Goal: Task Accomplishment & Management: Manage account settings

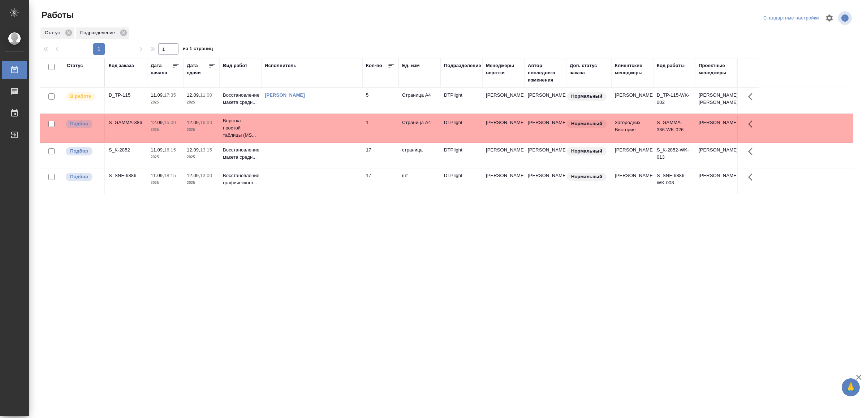
click at [324, 194] on td at bounding box center [311, 181] width 101 height 25
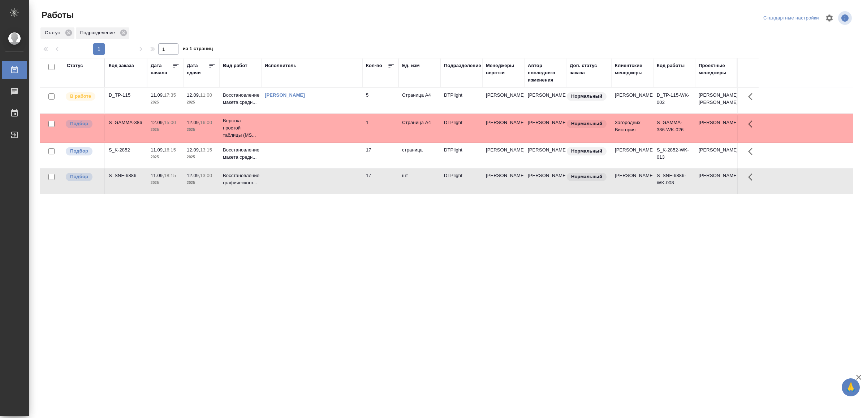
click at [324, 194] on td at bounding box center [311, 181] width 101 height 25
click at [304, 164] on td at bounding box center [311, 155] width 101 height 25
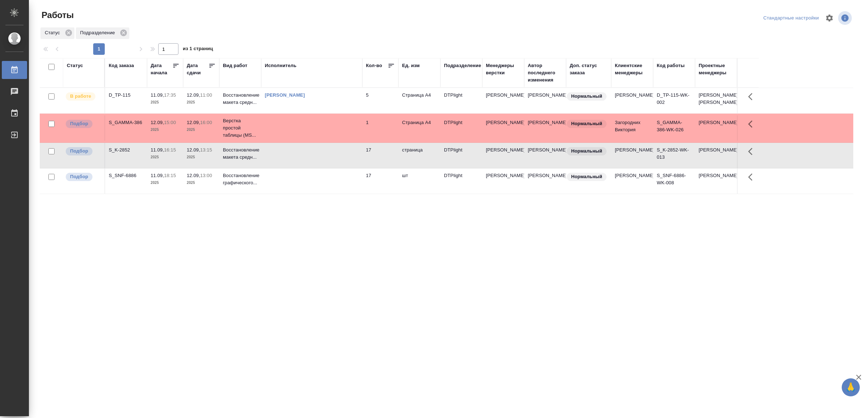
click at [304, 164] on td at bounding box center [311, 155] width 101 height 25
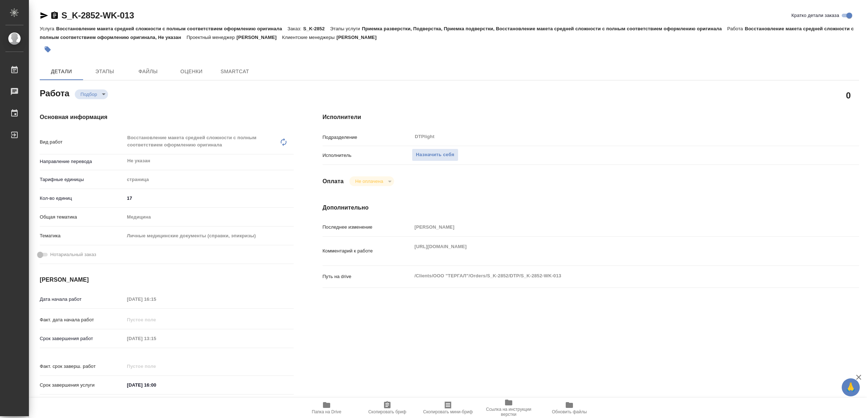
type textarea "x"
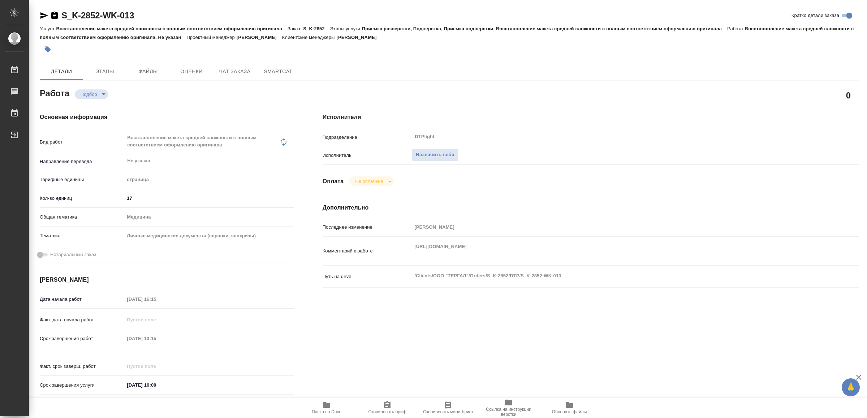
type textarea "x"
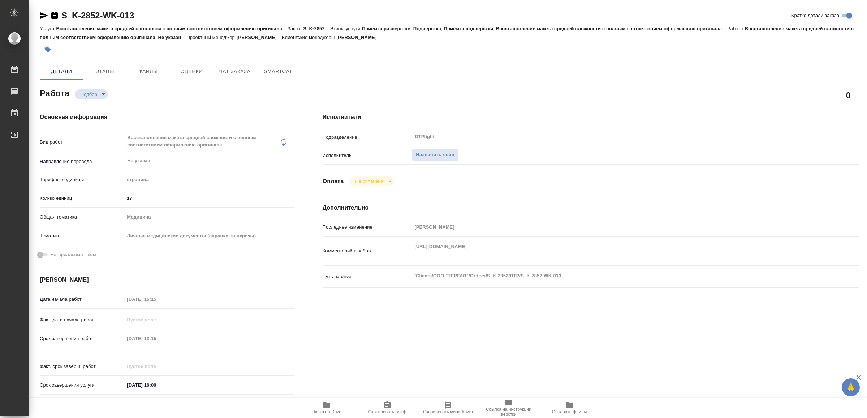
type textarea "x"
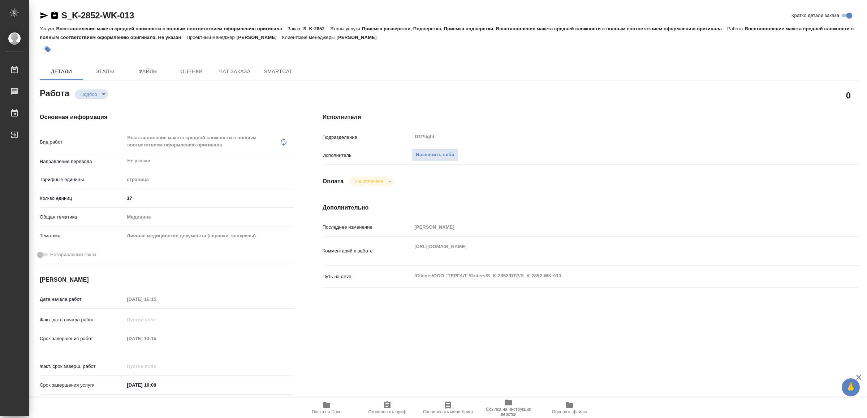
click at [329, 406] on icon "button" at bounding box center [326, 406] width 7 height 6
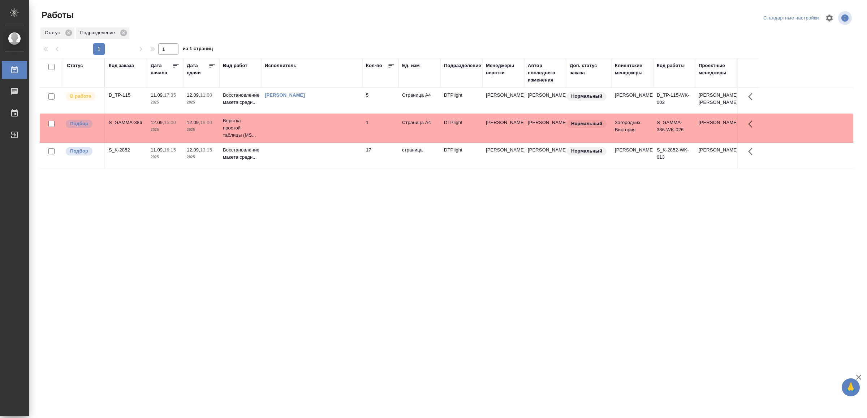
click at [221, 290] on div "Статус Код заказа Дата начала Дата сдачи Вид работ Исполнитель Кол-во Ед. изм П…" at bounding box center [446, 188] width 813 height 260
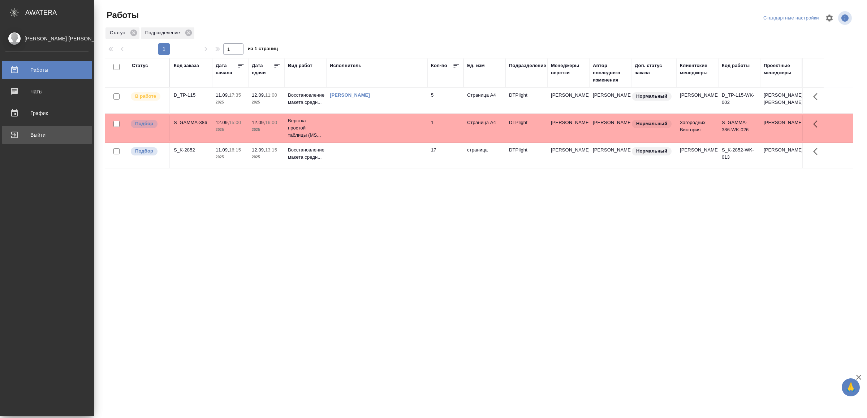
click at [20, 134] on div "Выйти" at bounding box center [46, 135] width 83 height 11
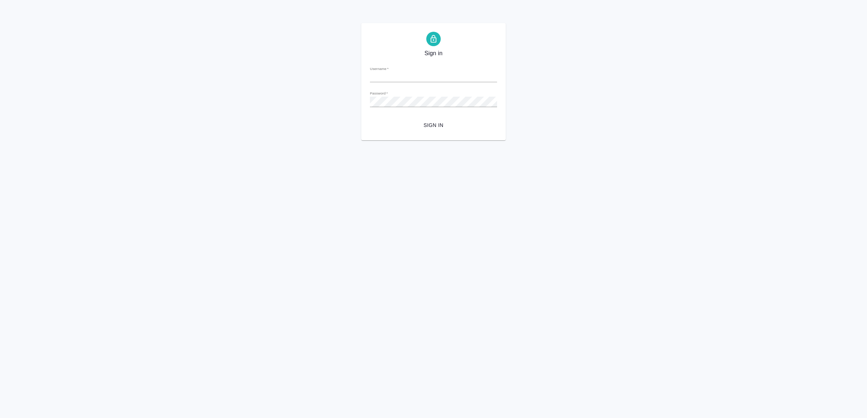
type input "[EMAIL_ADDRESS][DOMAIN_NAME]"
click at [417, 126] on span "Sign in" at bounding box center [434, 125] width 116 height 9
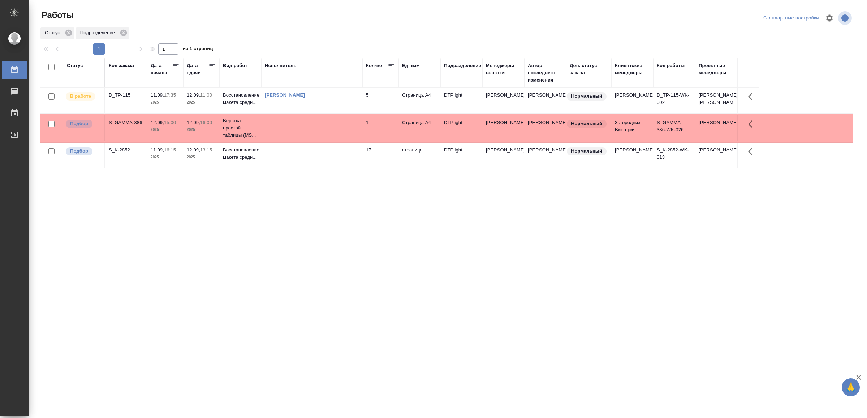
click at [289, 272] on div "Статус Код заказа Дата начала Дата сдачи Вид работ Исполнитель Кол-во Ед. изм П…" at bounding box center [446, 188] width 813 height 260
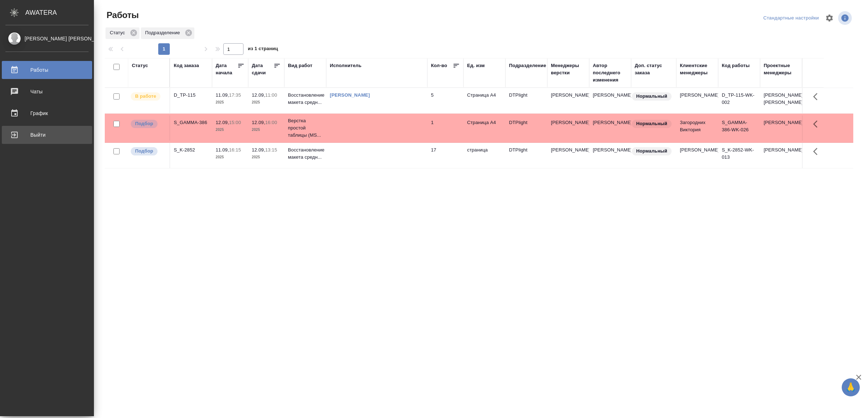
click at [24, 140] on div "Выйти" at bounding box center [46, 135] width 83 height 11
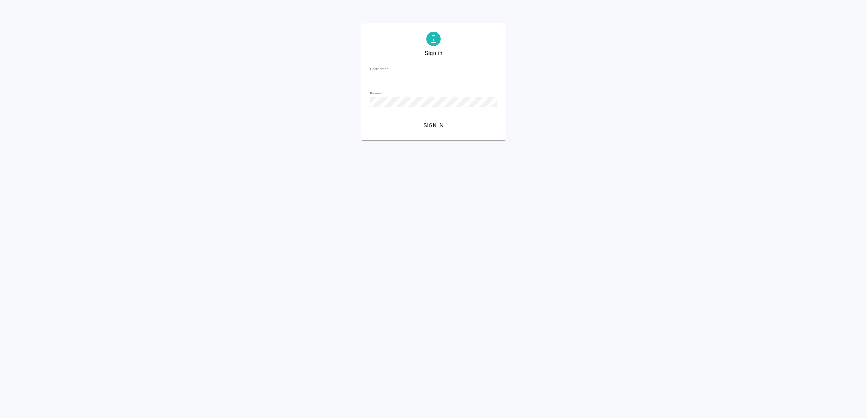
type input "[EMAIL_ADDRESS][DOMAIN_NAME]"
click at [435, 123] on span "Sign in" at bounding box center [434, 125] width 116 height 9
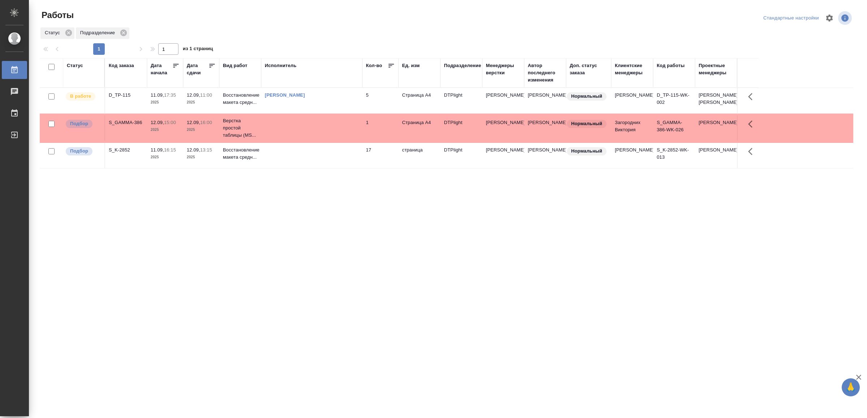
drag, startPoint x: 0, startPoint y: 0, endPoint x: 361, endPoint y: 219, distance: 422.4
click at [366, 217] on div "Статус Код заказа Дата начала Дата сдачи Вид работ Исполнитель Кол-во Ед. изм П…" at bounding box center [446, 188] width 813 height 260
drag, startPoint x: 372, startPoint y: 340, endPoint x: 363, endPoint y: 341, distance: 8.7
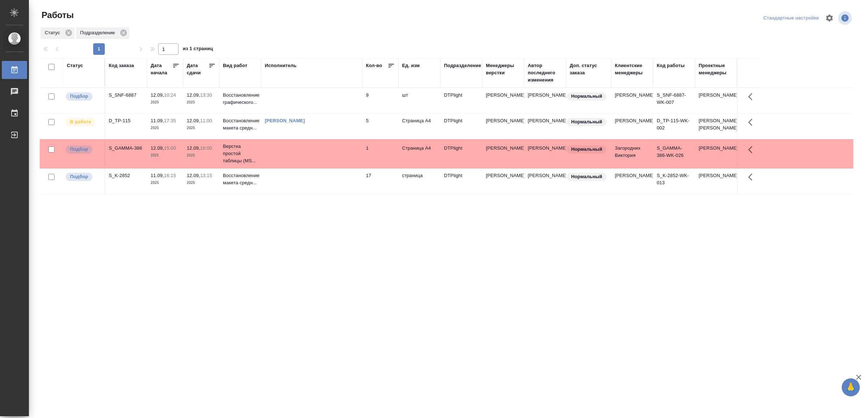
click at [336, 99] on td at bounding box center [311, 100] width 101 height 25
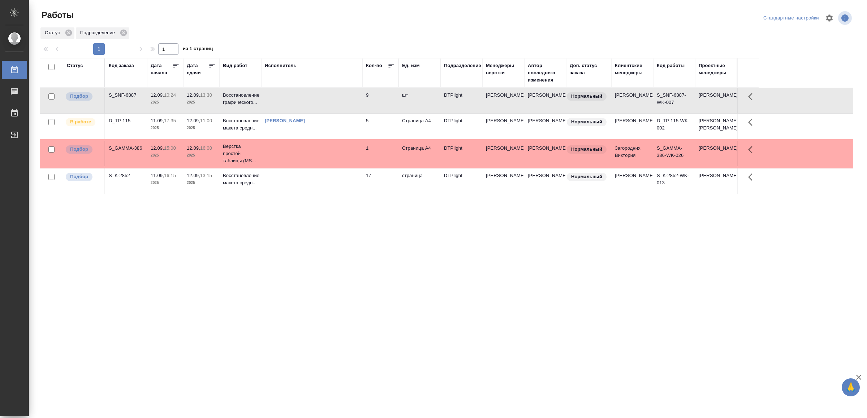
click at [336, 99] on td at bounding box center [311, 100] width 101 height 25
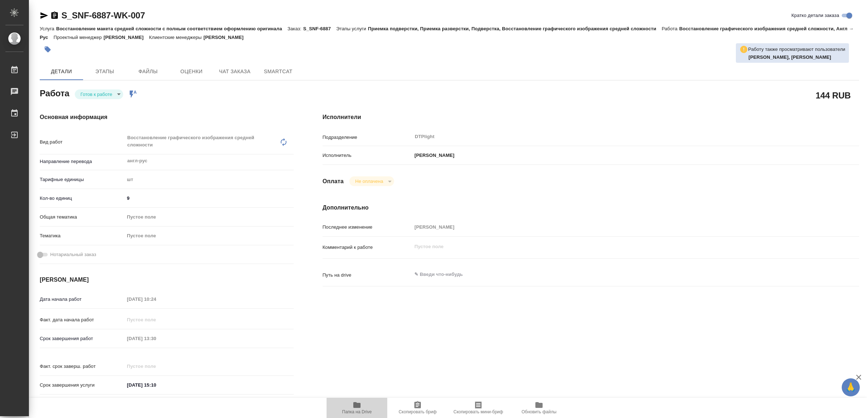
click at [357, 407] on icon "button" at bounding box center [356, 406] width 7 height 6
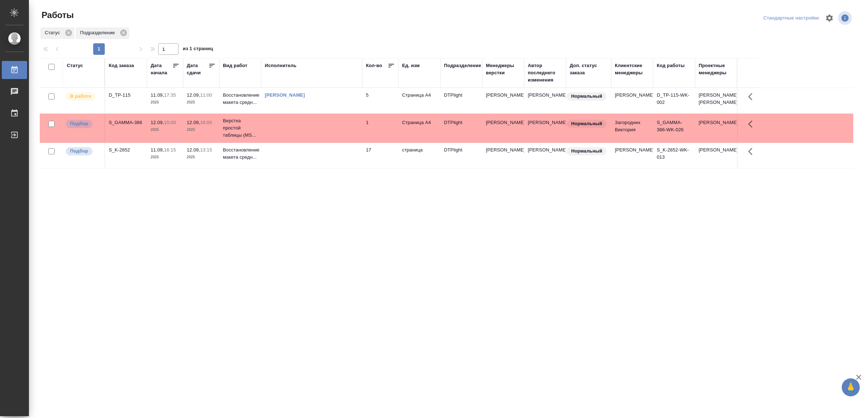
click at [291, 229] on div "Статус Код заказа Дата начала Дата сдачи Вид работ Исполнитель Кол-во Ед. изм П…" at bounding box center [446, 188] width 813 height 260
click at [320, 168] on td at bounding box center [311, 155] width 101 height 25
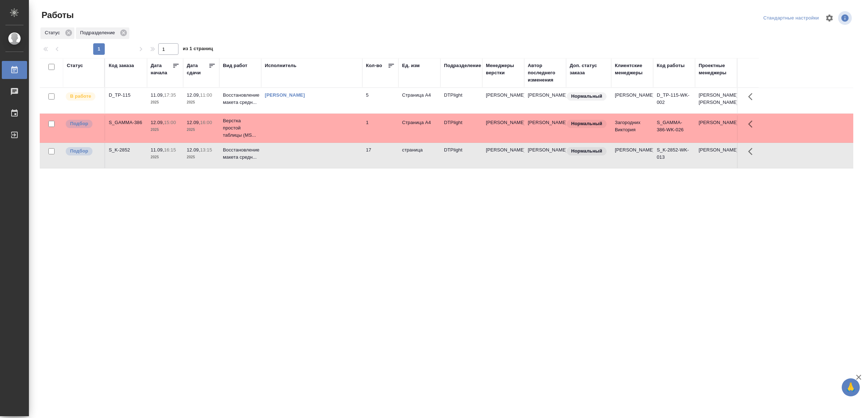
click at [320, 168] on td at bounding box center [311, 155] width 101 height 25
click at [14, 131] on div "Выйти" at bounding box center [5, 135] width 18 height 11
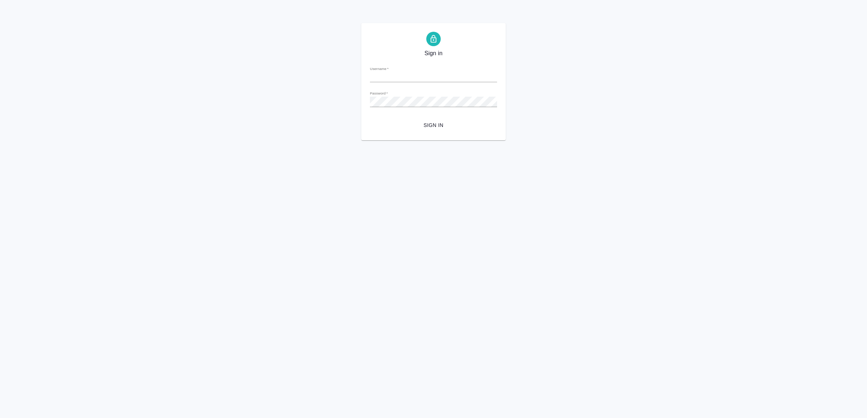
type input "v.yamkovenko@awatera.com"
click at [437, 127] on span "Sign in" at bounding box center [434, 125] width 116 height 9
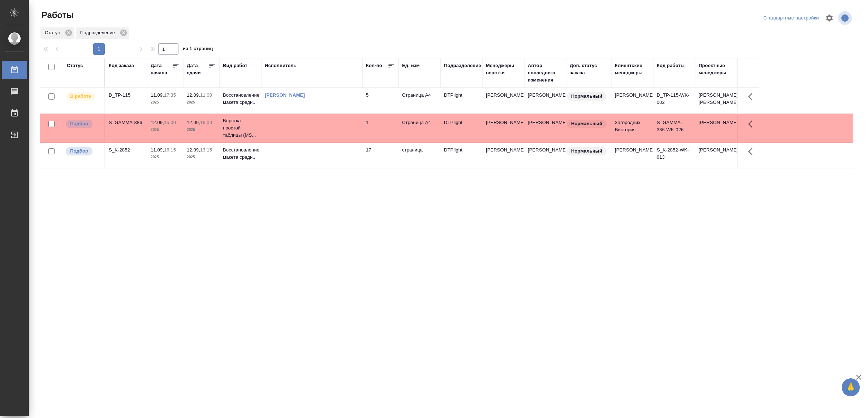
drag, startPoint x: 250, startPoint y: 237, endPoint x: 252, endPoint y: 240, distance: 3.9
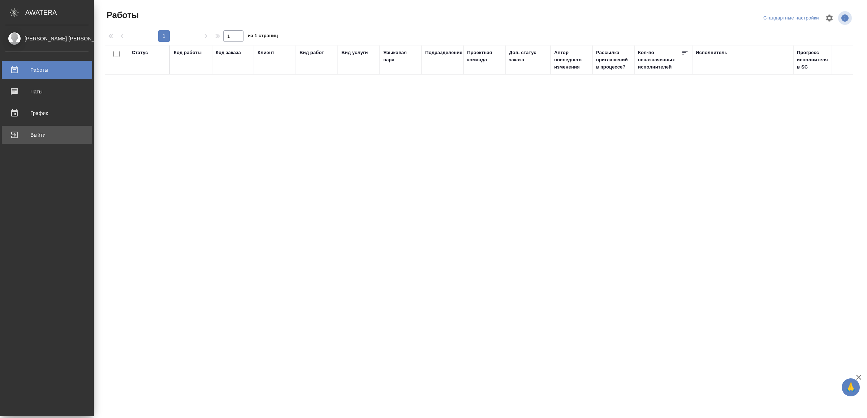
click at [16, 136] on div "Выйти" at bounding box center [46, 135] width 83 height 11
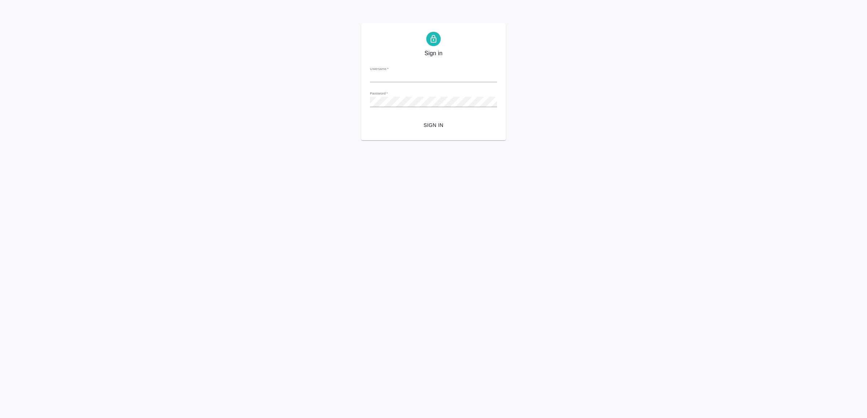
type input "v.yamkovenko@awatera.com"
click at [426, 129] on span "Sign in" at bounding box center [434, 125] width 116 height 9
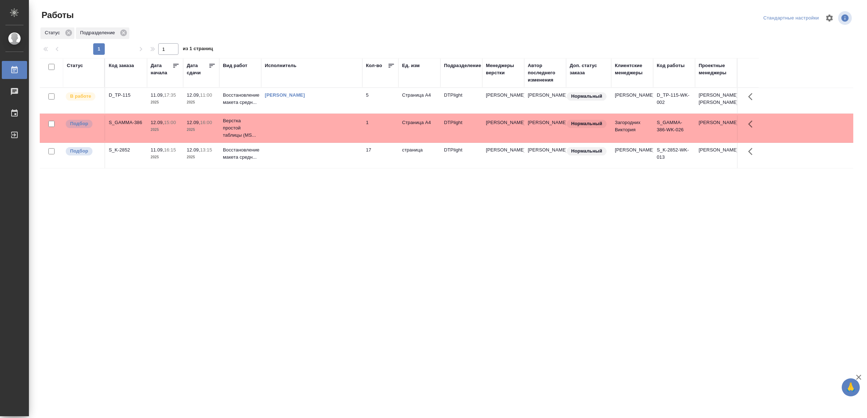
drag, startPoint x: 313, startPoint y: 295, endPoint x: 314, endPoint y: 289, distance: 6.5
click at [195, 272] on div "Статус Код заказа Дата начала Дата сдачи Вид работ Исполнитель Кол-во Ед. изм П…" at bounding box center [446, 188] width 813 height 260
drag, startPoint x: 342, startPoint y: 313, endPoint x: 350, endPoint y: 303, distance: 13.4
drag, startPoint x: 415, startPoint y: 187, endPoint x: 410, endPoint y: 199, distance: 12.4
drag, startPoint x: 339, startPoint y: 325, endPoint x: 338, endPoint y: 317, distance: 8.7
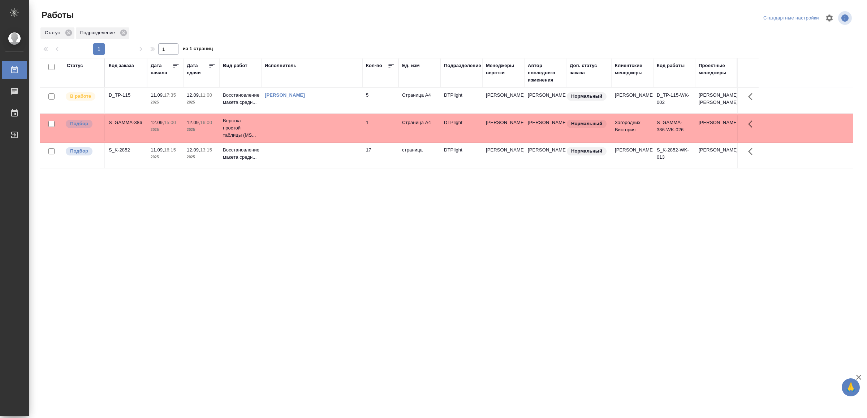
drag, startPoint x: 363, startPoint y: 141, endPoint x: 357, endPoint y: 149, distance: 9.5
click at [18, 130] on link "Выйти" at bounding box center [14, 135] width 25 height 18
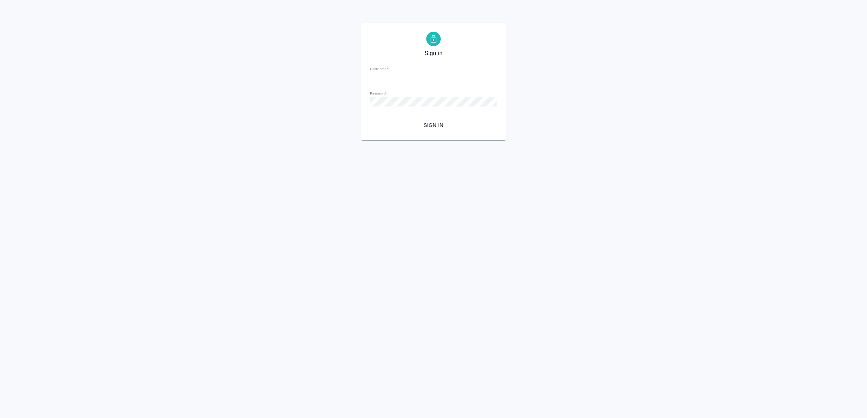
type input "v.yamkovenko@awatera.com"
click at [386, 125] on span "Sign in" at bounding box center [434, 125] width 116 height 9
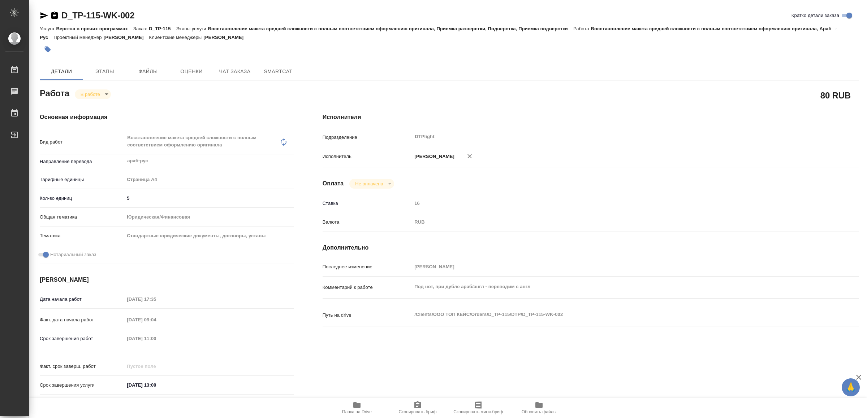
click at [42, 12] on icon "button" at bounding box center [44, 15] width 9 height 9
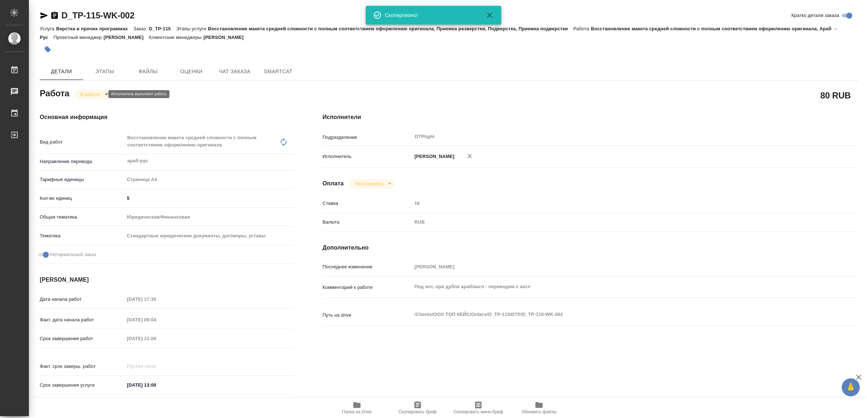
click at [97, 95] on body "🙏 .cls-1 fill:#fff; AWATERA Yamkovenko Vera Работы 0 Чаты График Выйти D_TP-115…" at bounding box center [433, 209] width 867 height 418
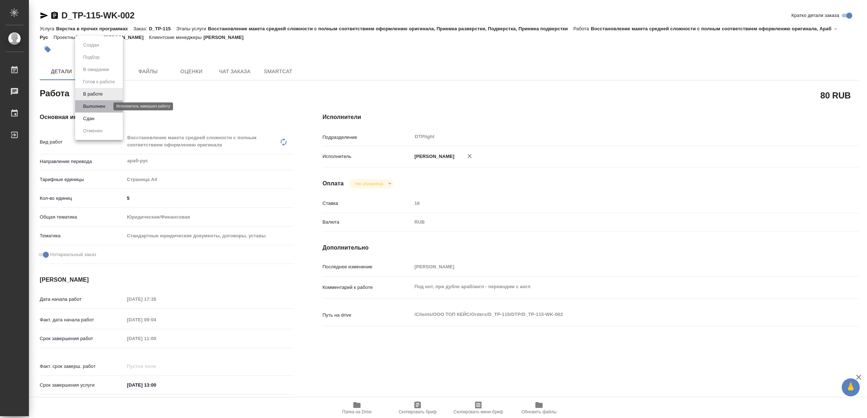
click at [101, 108] on button "Выполнен" at bounding box center [94, 107] width 26 height 8
type textarea "x"
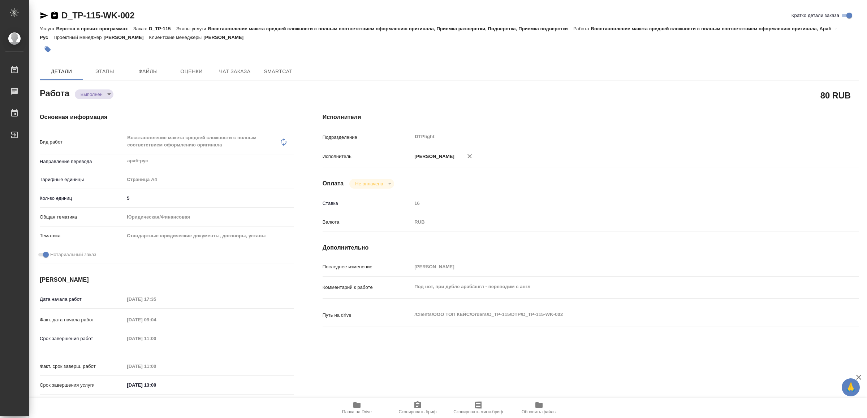
type textarea "x"
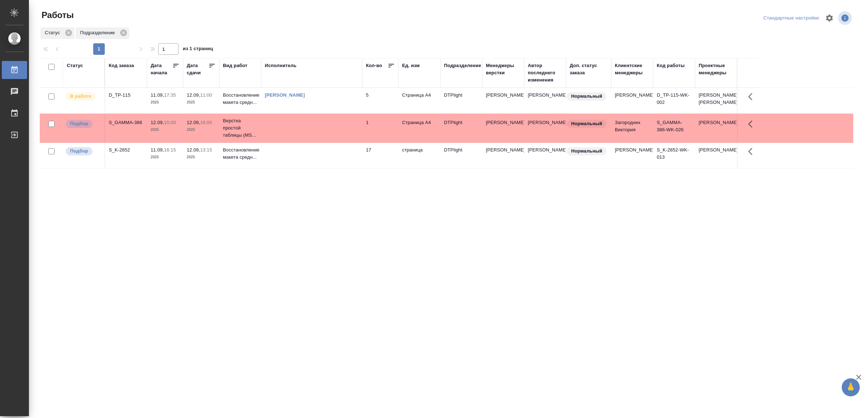
drag, startPoint x: 266, startPoint y: 264, endPoint x: 264, endPoint y: 256, distance: 8.6
drag, startPoint x: 367, startPoint y: 258, endPoint x: 367, endPoint y: 252, distance: 6.5
drag, startPoint x: 469, startPoint y: 292, endPoint x: 466, endPoint y: 297, distance: 6.3
drag, startPoint x: 301, startPoint y: 282, endPoint x: 300, endPoint y: 274, distance: 7.3
drag, startPoint x: 383, startPoint y: 162, endPoint x: 382, endPoint y: 166, distance: 3.7
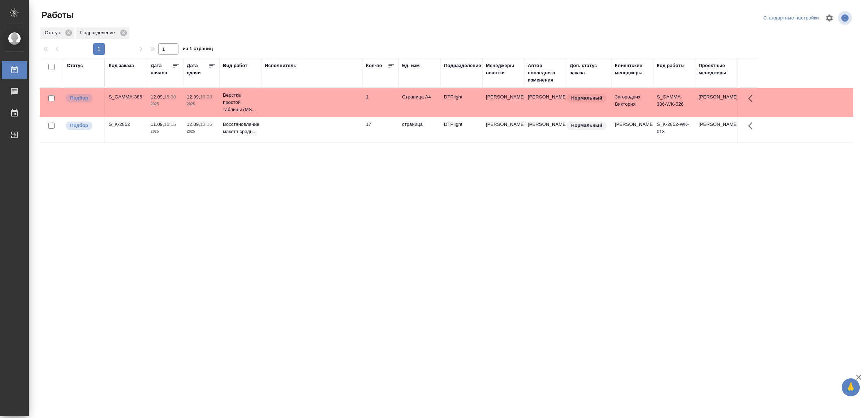
drag, startPoint x: 295, startPoint y: 240, endPoint x: 295, endPoint y: 235, distance: 4.7
drag, startPoint x: 229, startPoint y: 318, endPoint x: 237, endPoint y: 297, distance: 22.7
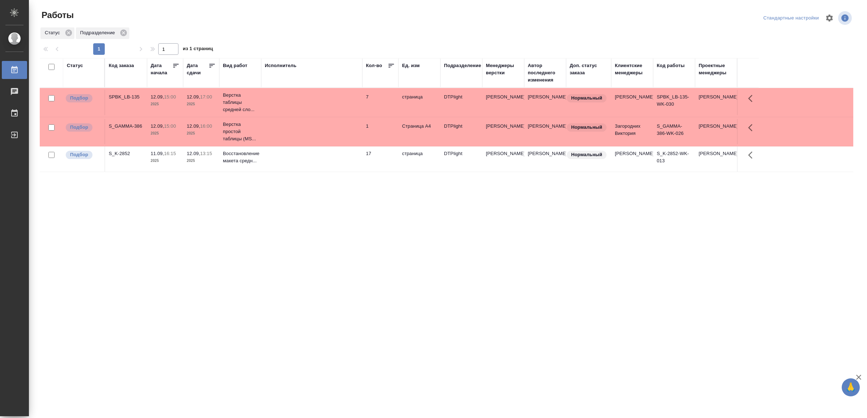
click at [335, 101] on td at bounding box center [311, 102] width 101 height 25
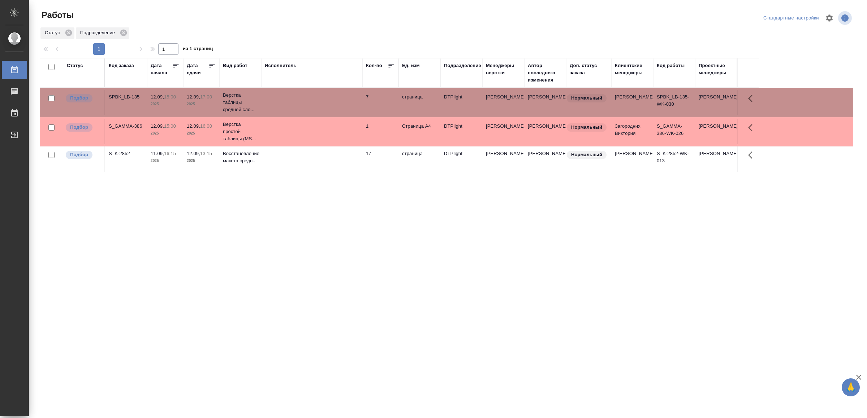
click at [335, 101] on td at bounding box center [311, 102] width 101 height 25
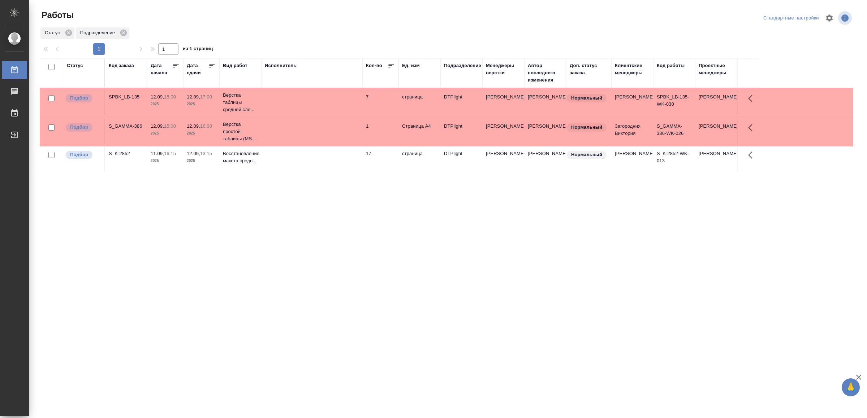
drag, startPoint x: 374, startPoint y: 239, endPoint x: 355, endPoint y: 253, distance: 23.5
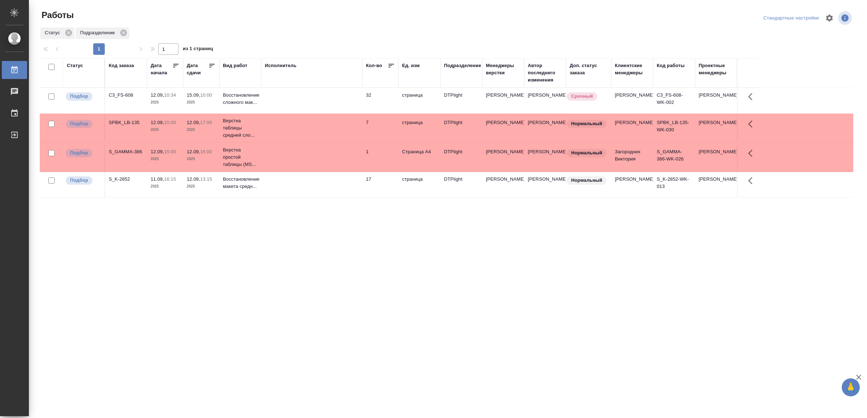
click at [315, 101] on td at bounding box center [311, 100] width 101 height 25
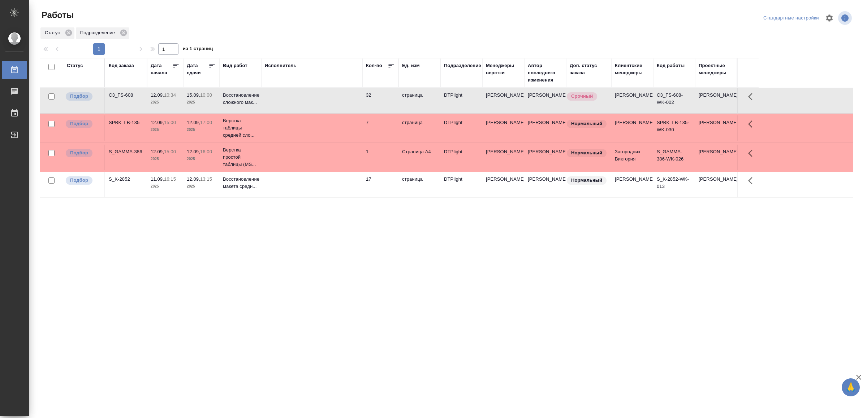
click at [315, 101] on td at bounding box center [311, 100] width 101 height 25
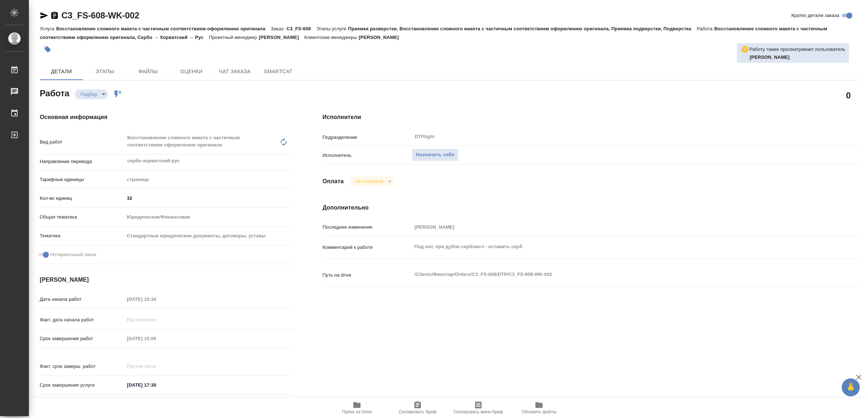
click at [359, 407] on icon "button" at bounding box center [356, 406] width 7 height 6
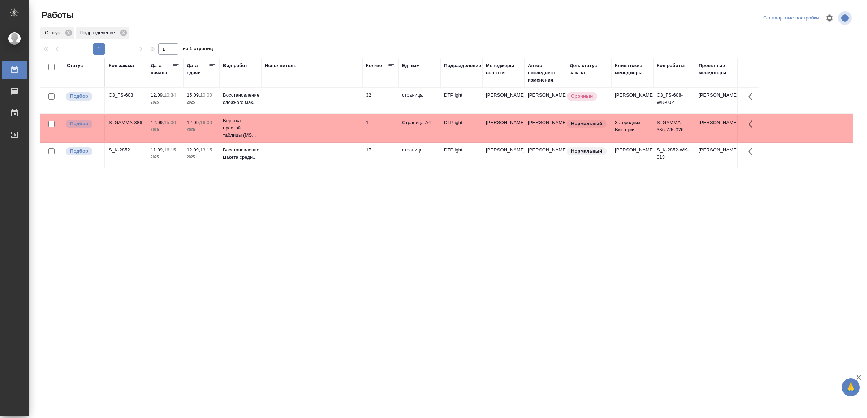
click at [333, 155] on td at bounding box center [311, 155] width 101 height 25
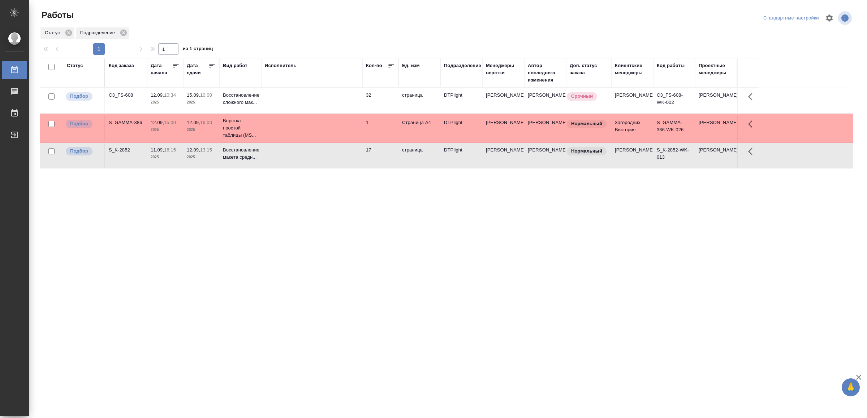
click at [333, 155] on td at bounding box center [311, 155] width 101 height 25
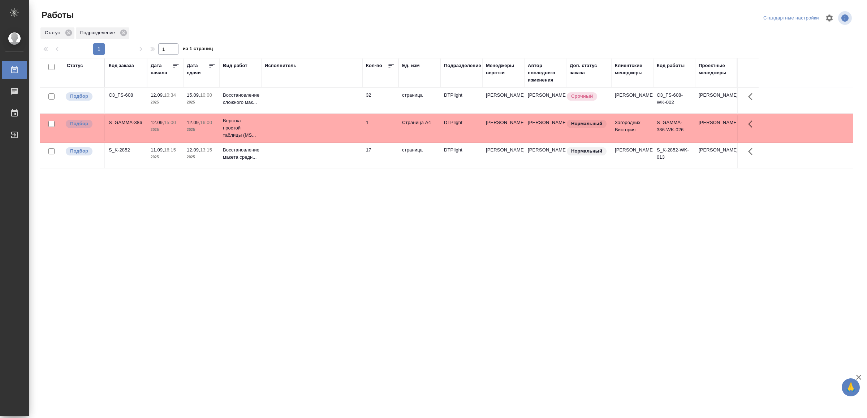
drag, startPoint x: 266, startPoint y: 240, endPoint x: 272, endPoint y: 235, distance: 7.4
drag, startPoint x: 391, startPoint y: 227, endPoint x: 397, endPoint y: 221, distance: 8.2
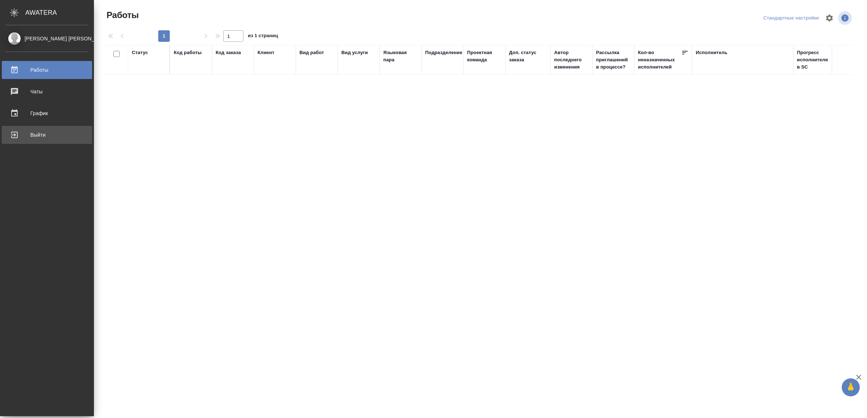
click at [25, 131] on div "Выйти" at bounding box center [46, 135] width 83 height 11
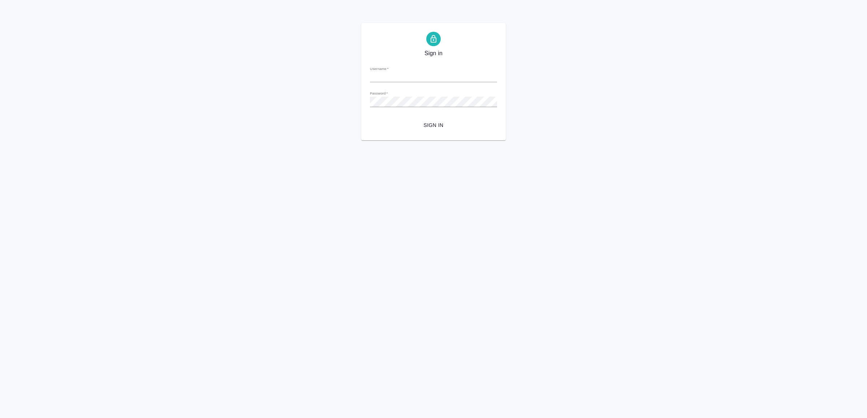
type input "[EMAIL_ADDRESS][DOMAIN_NAME]"
click at [442, 129] on span "Sign in" at bounding box center [434, 125] width 116 height 9
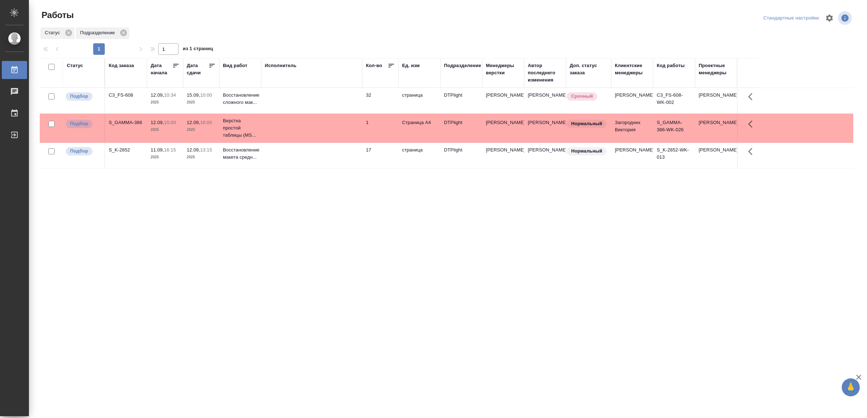
click at [331, 159] on td at bounding box center [311, 155] width 101 height 25
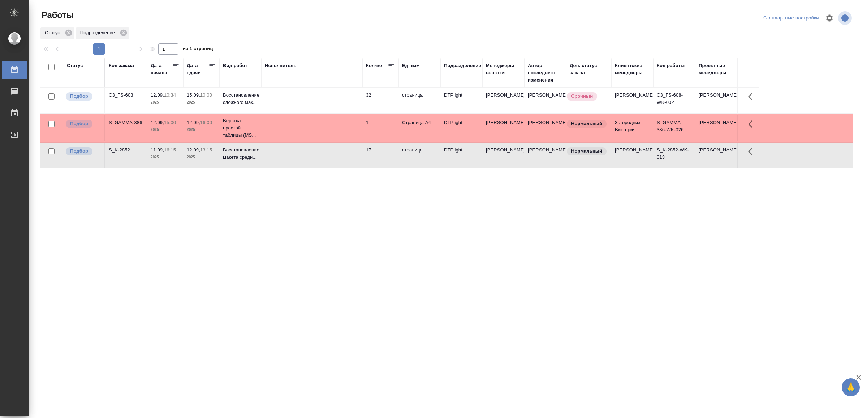
click at [331, 159] on td at bounding box center [311, 155] width 101 height 25
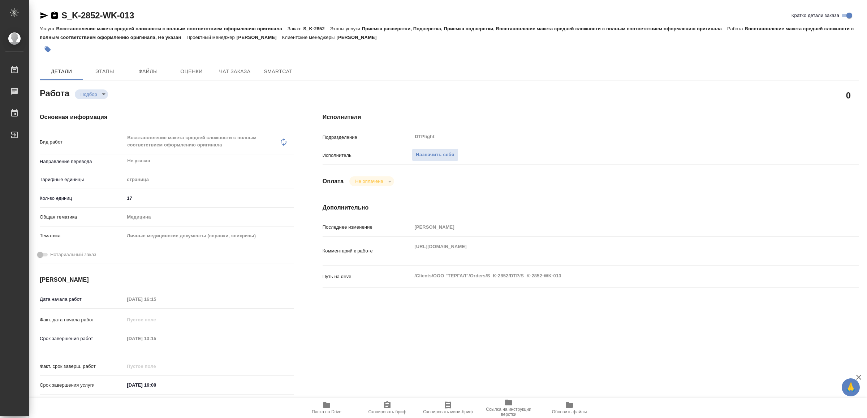
click at [318, 287] on div "Исполнители Подразделение DTPlight ​ Исполнитель Назначить себя Оплата Не оплач…" at bounding box center [590, 257] width 565 height 316
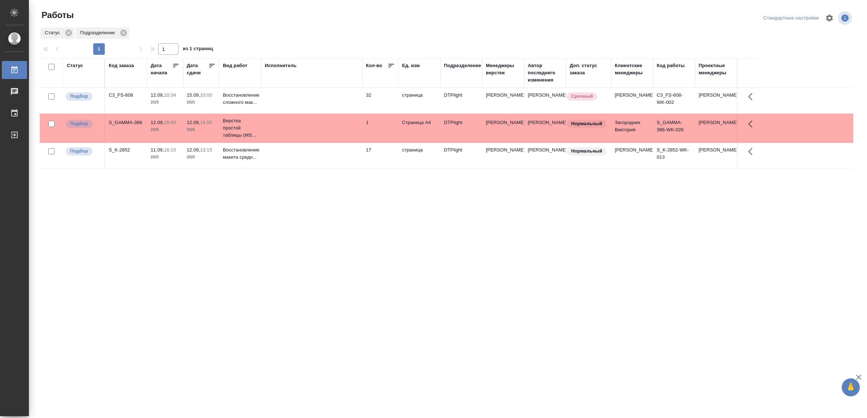
click at [325, 166] on td at bounding box center [311, 155] width 101 height 25
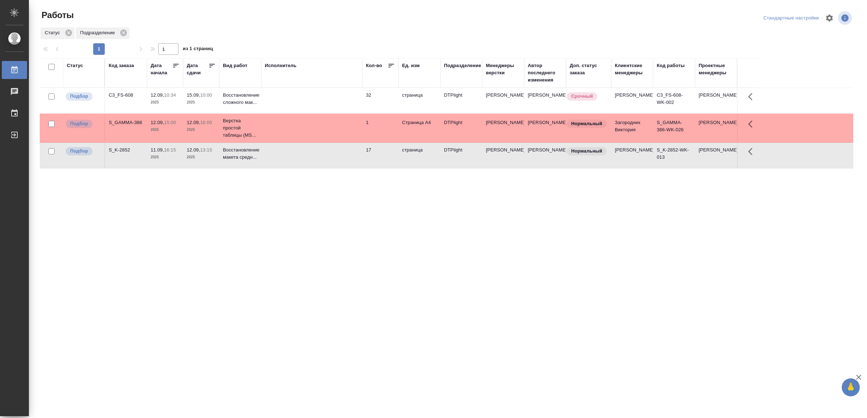
click at [325, 166] on td at bounding box center [311, 155] width 101 height 25
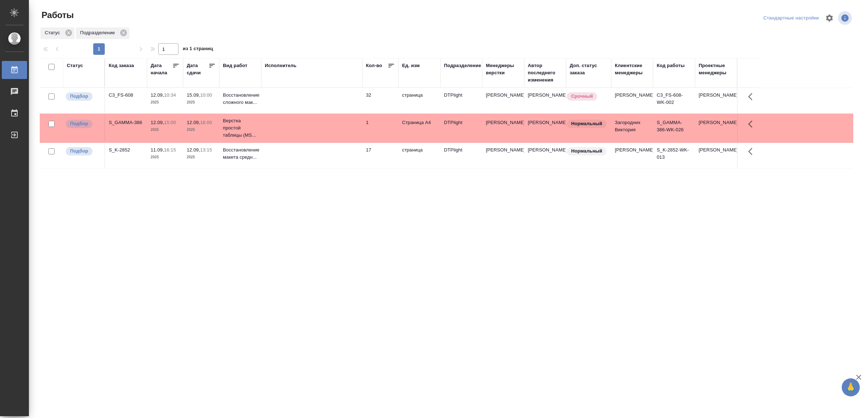
drag, startPoint x: 342, startPoint y: 233, endPoint x: 341, endPoint y: 212, distance: 20.6
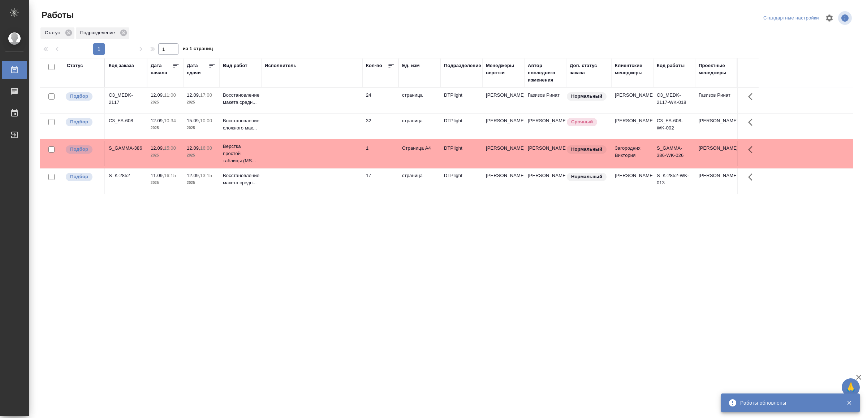
click at [303, 103] on td at bounding box center [311, 100] width 101 height 25
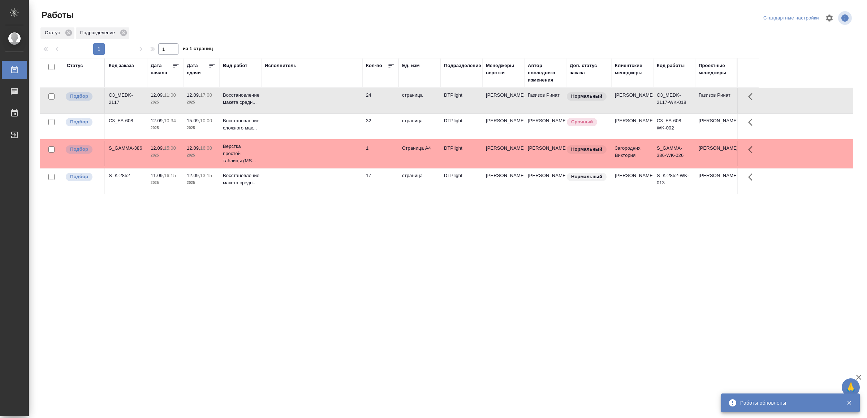
click at [303, 102] on td at bounding box center [311, 100] width 101 height 25
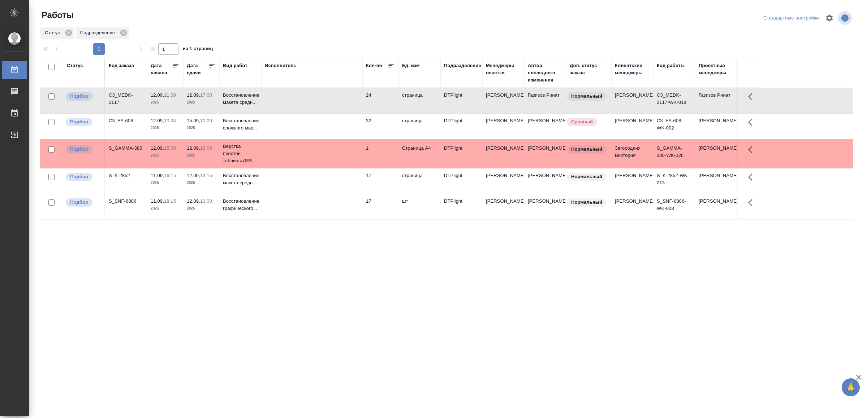
click at [304, 211] on td at bounding box center [311, 206] width 101 height 25
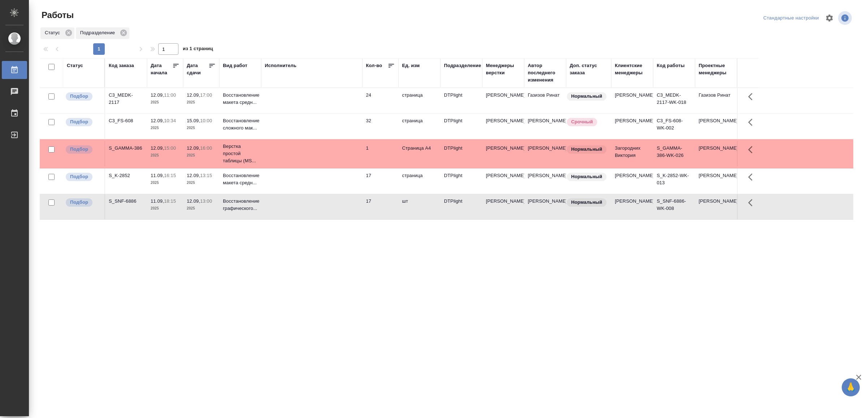
click at [304, 211] on td at bounding box center [311, 206] width 101 height 25
drag, startPoint x: 291, startPoint y: 310, endPoint x: 292, endPoint y: 305, distance: 5.5
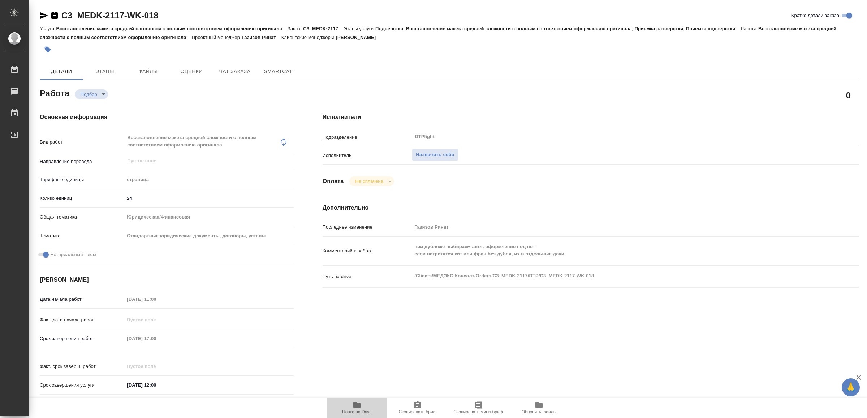
click at [352, 407] on icon "button" at bounding box center [356, 405] width 9 height 9
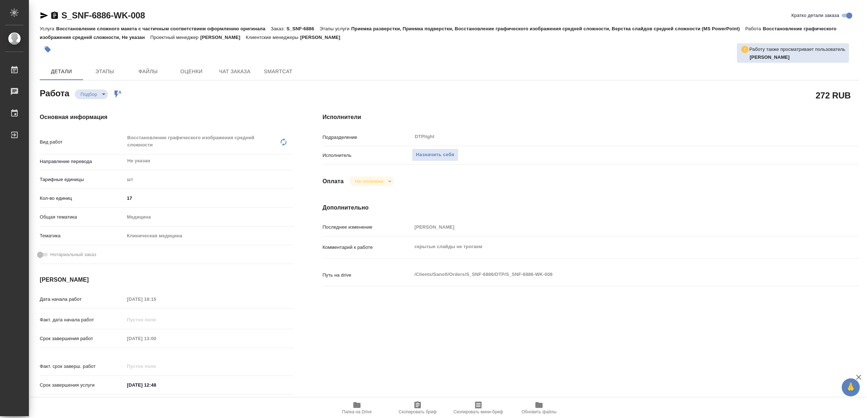
click at [357, 411] on span "Папка на Drive" at bounding box center [357, 412] width 30 height 5
type textarea "x"
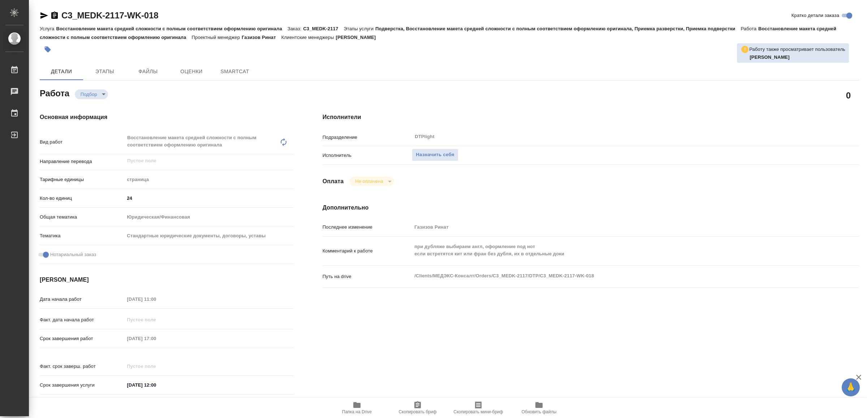
type textarea "x"
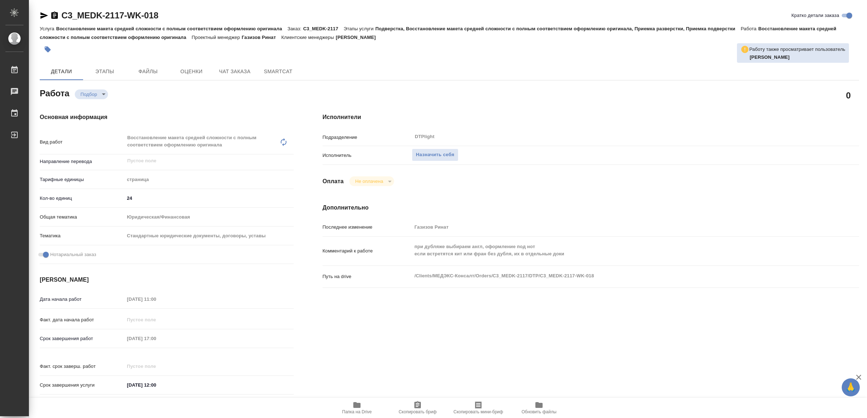
type textarea "x"
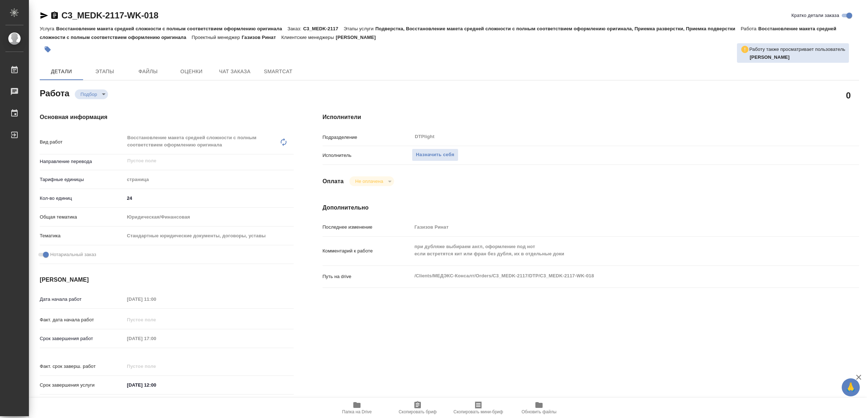
type textarea "x"
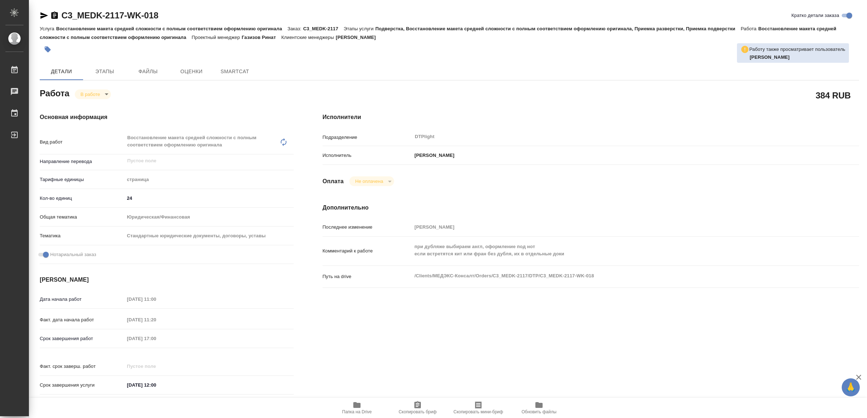
type textarea "x"
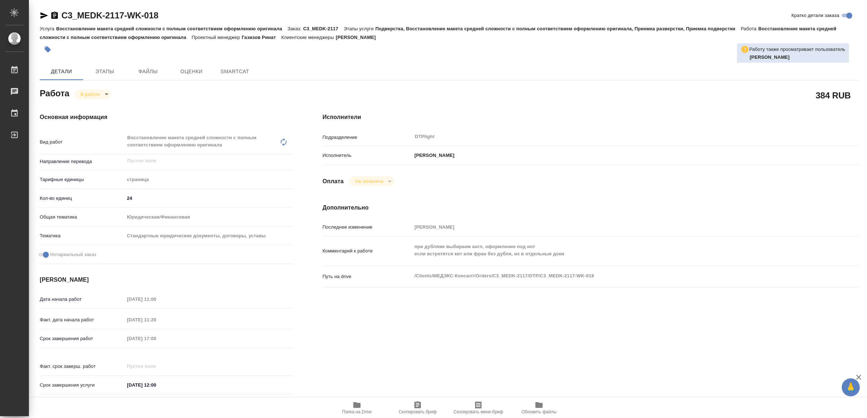
type textarea "x"
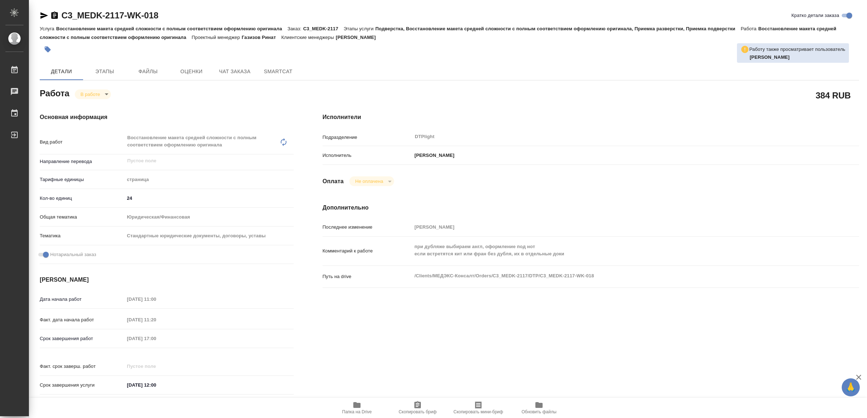
type textarea "x"
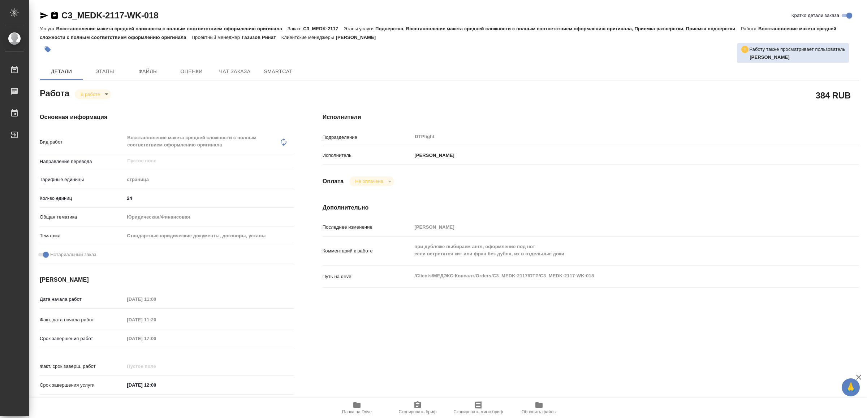
type textarea "x"
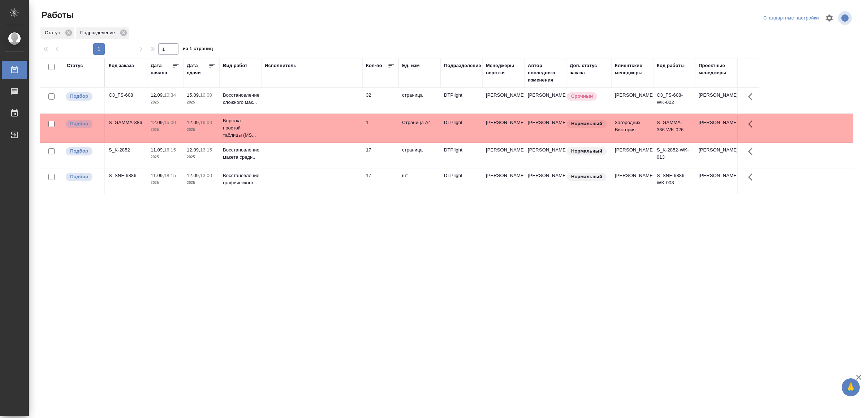
click at [304, 192] on td at bounding box center [311, 181] width 101 height 25
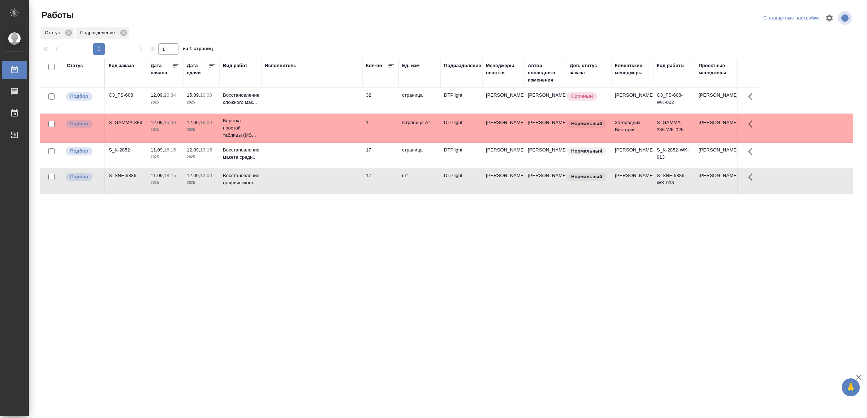
drag, startPoint x: 218, startPoint y: 212, endPoint x: 216, endPoint y: 208, distance: 5.0
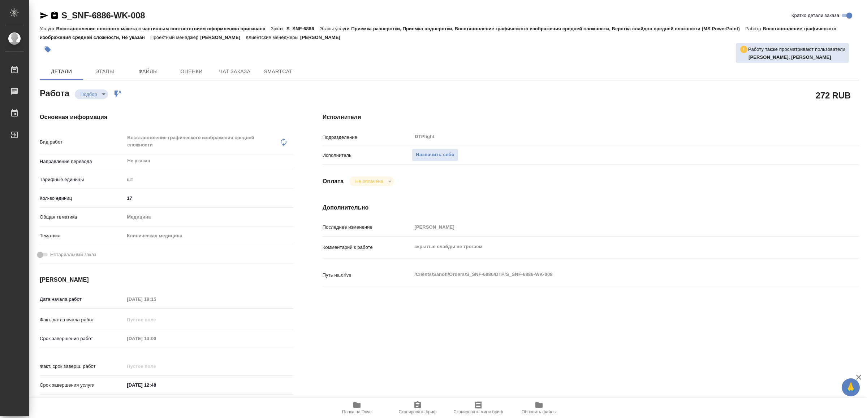
click at [356, 405] on icon "button" at bounding box center [356, 406] width 7 height 6
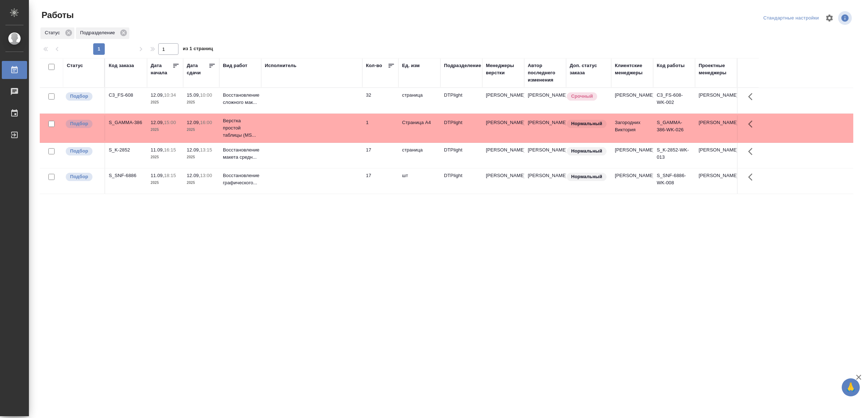
click at [320, 94] on td at bounding box center [311, 100] width 101 height 25
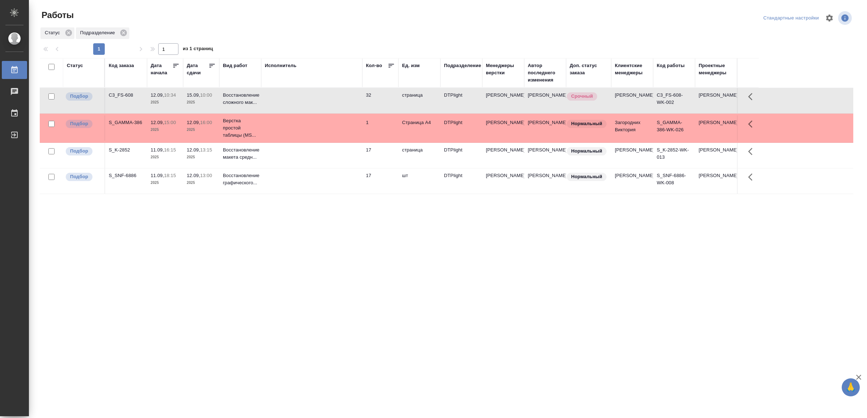
click at [320, 93] on td at bounding box center [311, 100] width 101 height 25
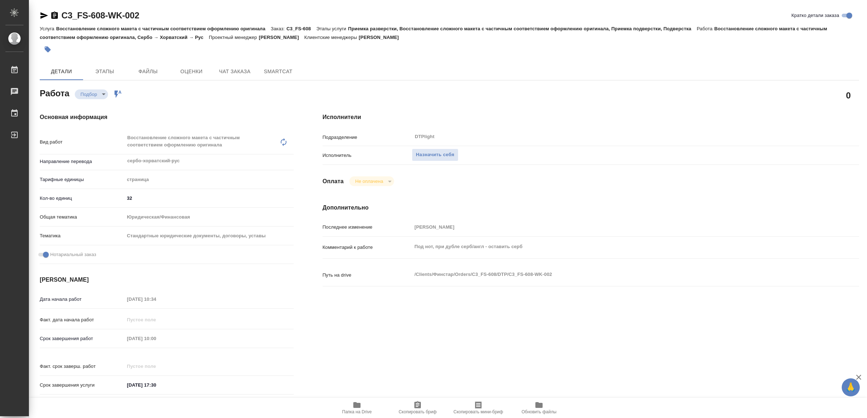
click at [358, 404] on icon "button" at bounding box center [356, 406] width 7 height 6
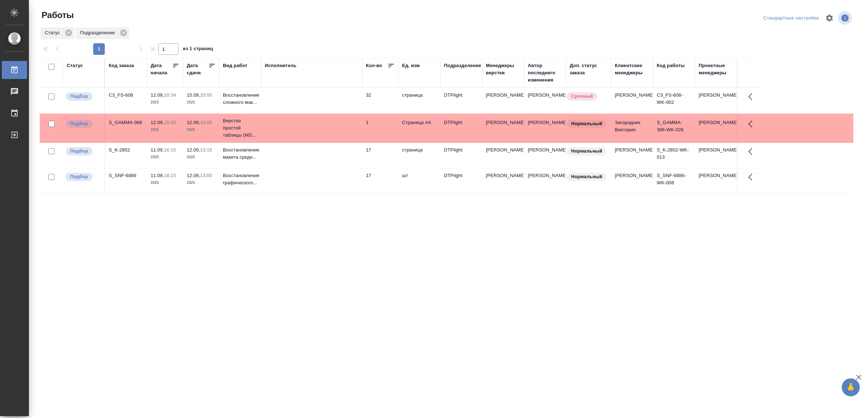
drag, startPoint x: 344, startPoint y: 226, endPoint x: 348, endPoint y: 226, distance: 4.0
drag, startPoint x: 318, startPoint y: 290, endPoint x: 320, endPoint y: 282, distance: 8.6
drag, startPoint x: 387, startPoint y: 386, endPoint x: 389, endPoint y: 375, distance: 10.6
click at [321, 133] on td at bounding box center [311, 128] width 101 height 25
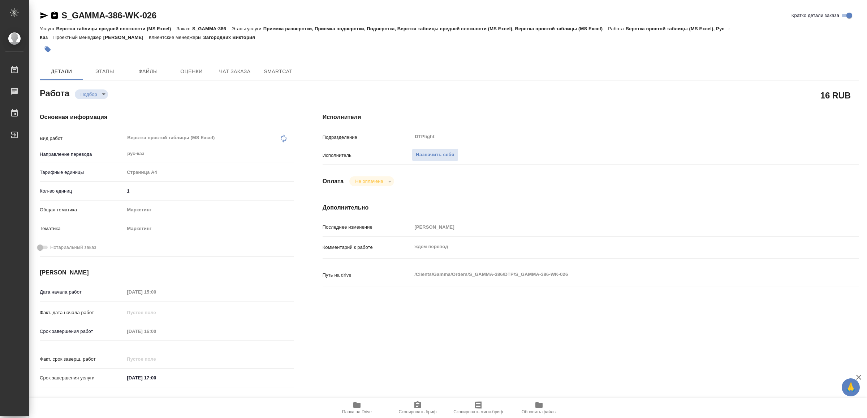
click at [354, 407] on icon "button" at bounding box center [356, 406] width 7 height 6
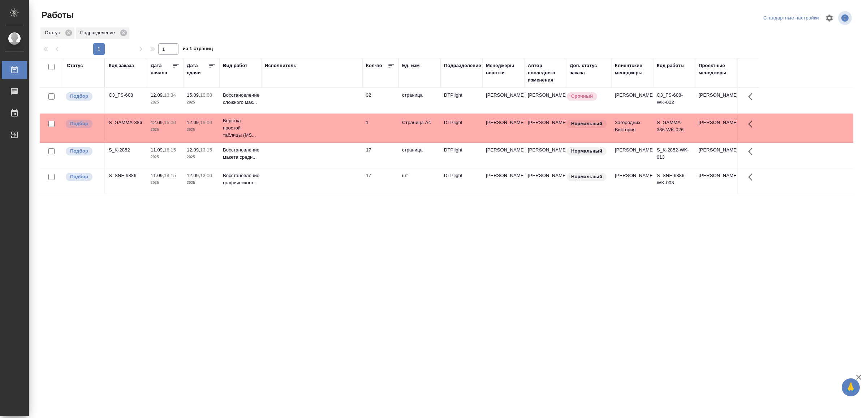
click at [353, 157] on td at bounding box center [311, 155] width 101 height 25
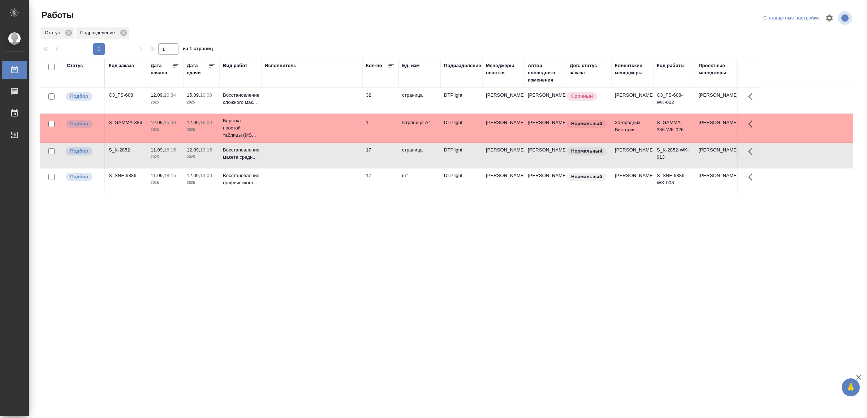
click at [353, 157] on td at bounding box center [311, 155] width 101 height 25
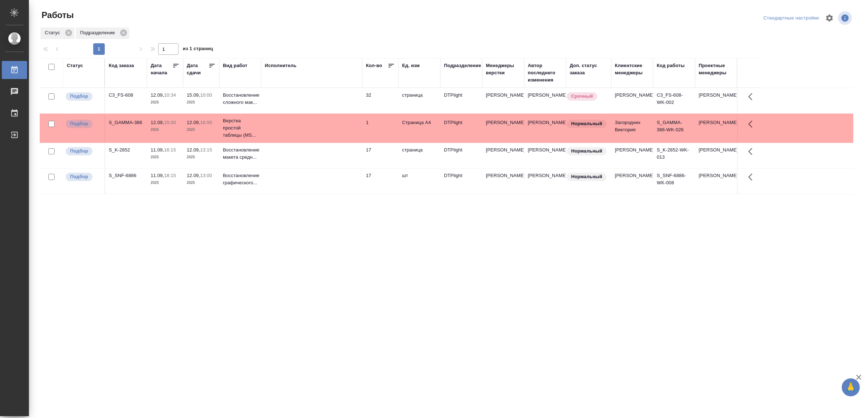
drag, startPoint x: 444, startPoint y: 303, endPoint x: 444, endPoint y: 299, distance: 4.3
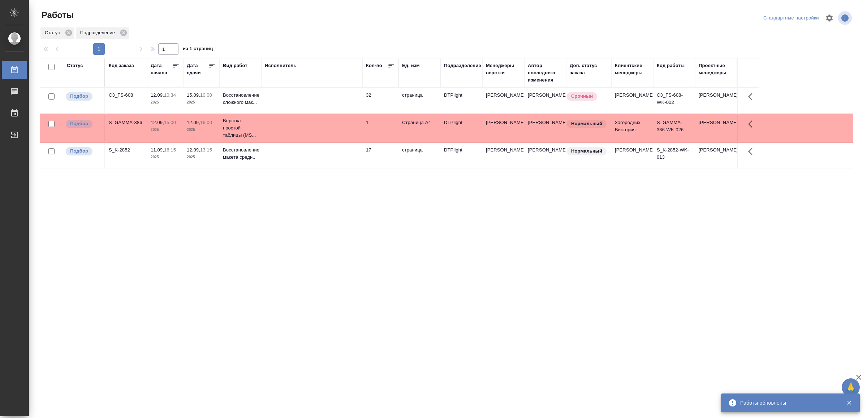
drag, startPoint x: 348, startPoint y: 296, endPoint x: 272, endPoint y: 281, distance: 77.4
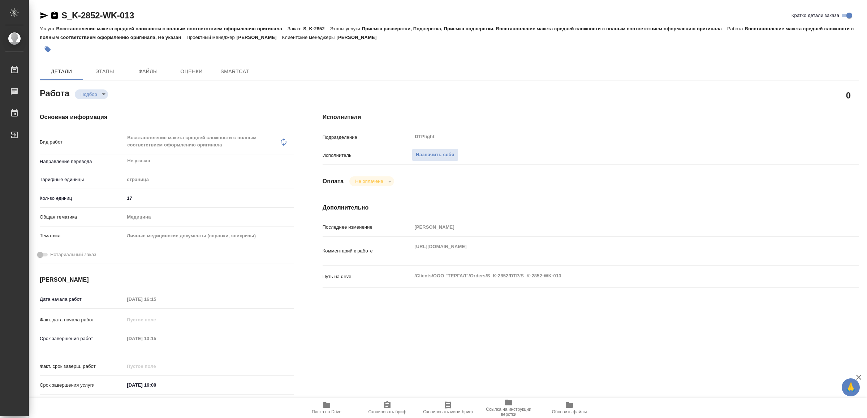
type textarea "x"
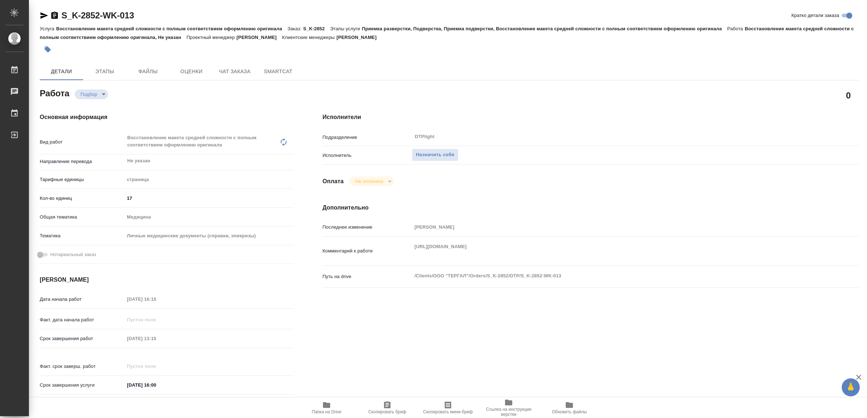
type textarea "x"
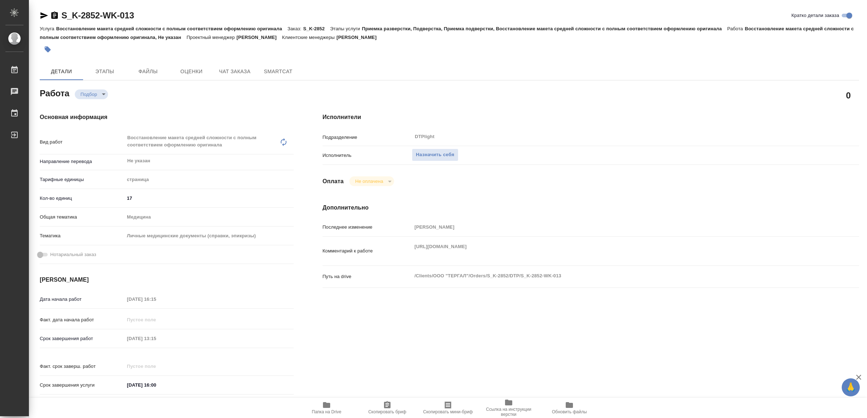
type textarea "x"
